Goal: Transaction & Acquisition: Download file/media

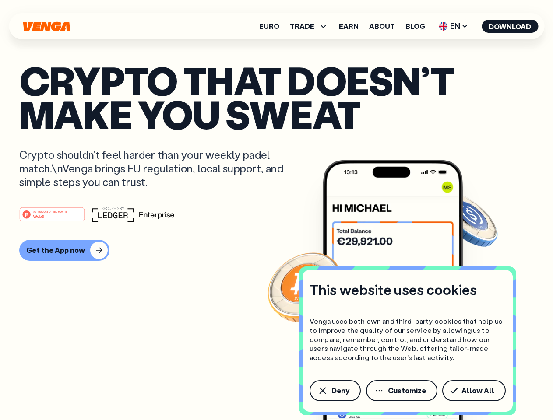
click at [276, 210] on div "#1 PRODUCT OF THE MONTH Web3" at bounding box center [276, 214] width 514 height 16
click at [334, 391] on span "Deny" at bounding box center [340, 390] width 18 height 7
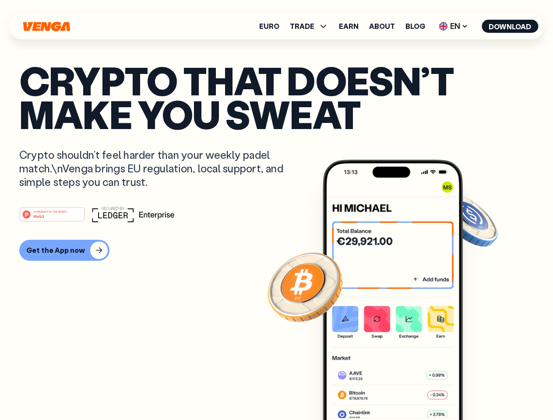
click at [402, 391] on img at bounding box center [392, 306] width 140 height 293
click at [475, 391] on article "Crypto that doesn’t make you sweat Crypto shouldn’t feel harder than your weekl…" at bounding box center [276, 227] width 514 height 328
click at [311, 26] on span "TRADE" at bounding box center [302, 26] width 24 height 7
click at [453, 26] on span "EN" at bounding box center [452, 26] width 35 height 14
click at [510, 26] on button "Download" at bounding box center [509, 26] width 56 height 13
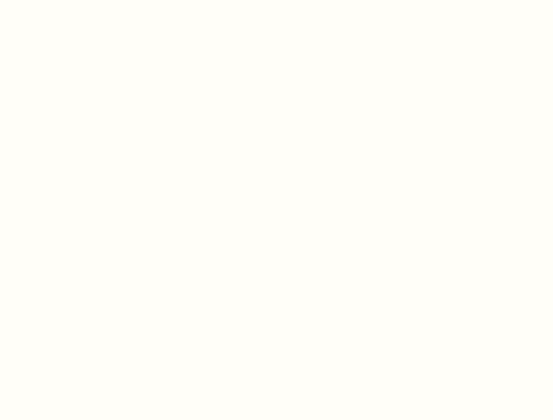
click at [63, 0] on html "This website uses cookies Venga uses both own and third-party cookies that help…" at bounding box center [276, 0] width 553 height 0
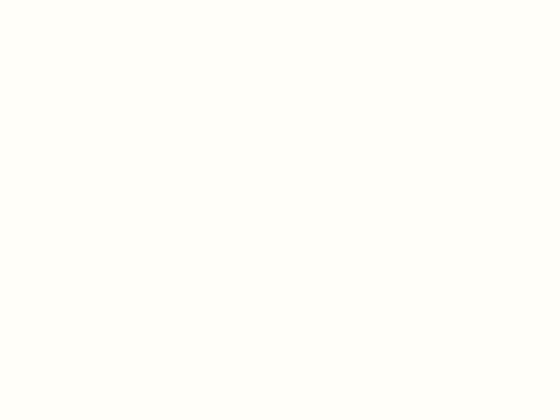
click at [53, 0] on html "This website uses cookies Venga uses both own and third-party cookies that help…" at bounding box center [280, 0] width 560 height 0
